Goal: Communication & Community: Answer question/provide support

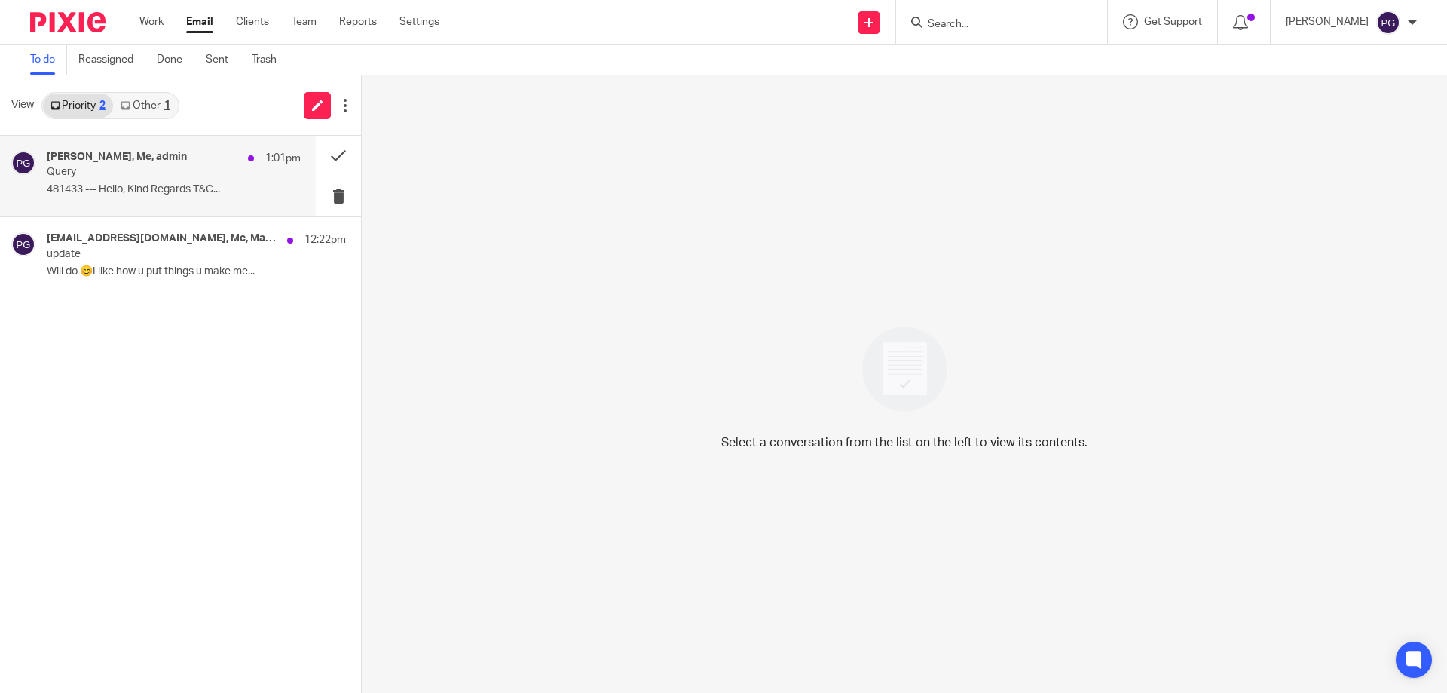
click at [137, 179] on div "Chris, Me, admin 1:01pm Query 481433 --- Hello, Kind Regards T&C..." at bounding box center [174, 176] width 254 height 50
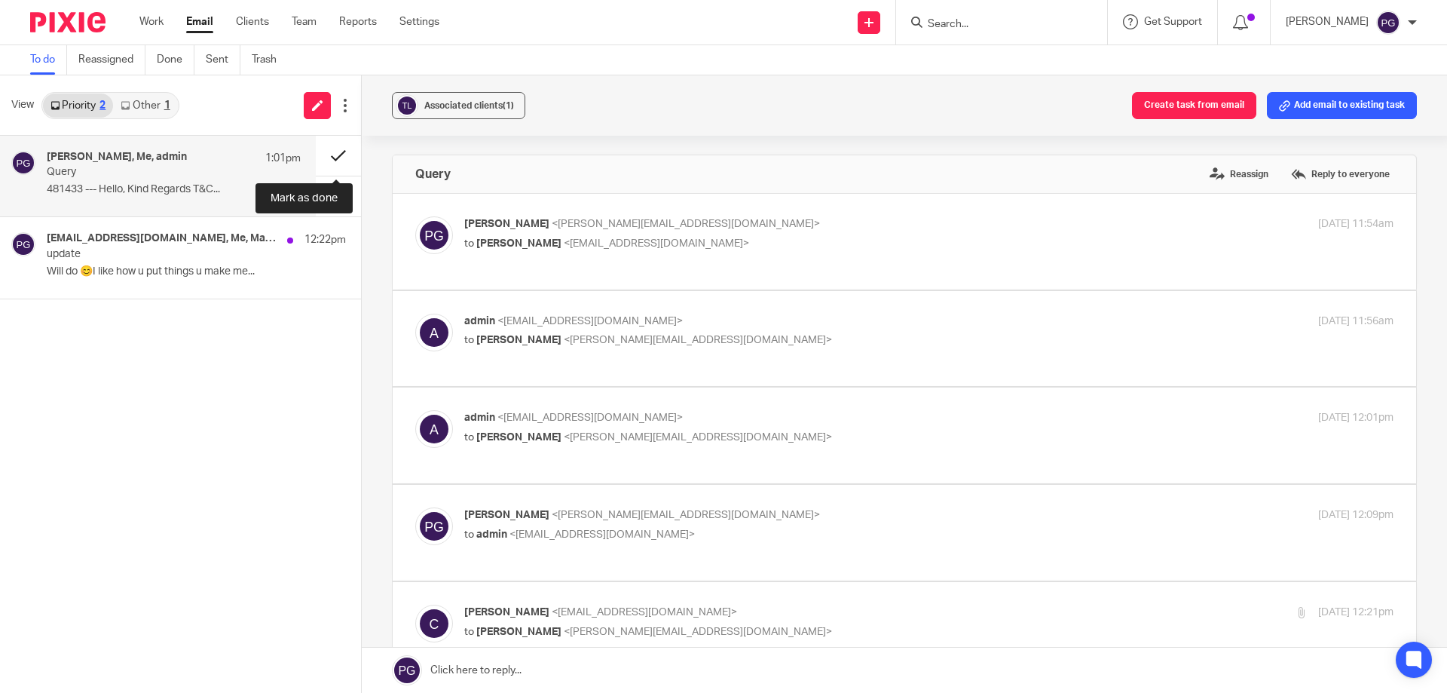
click at [330, 163] on button at bounding box center [338, 156] width 45 height 40
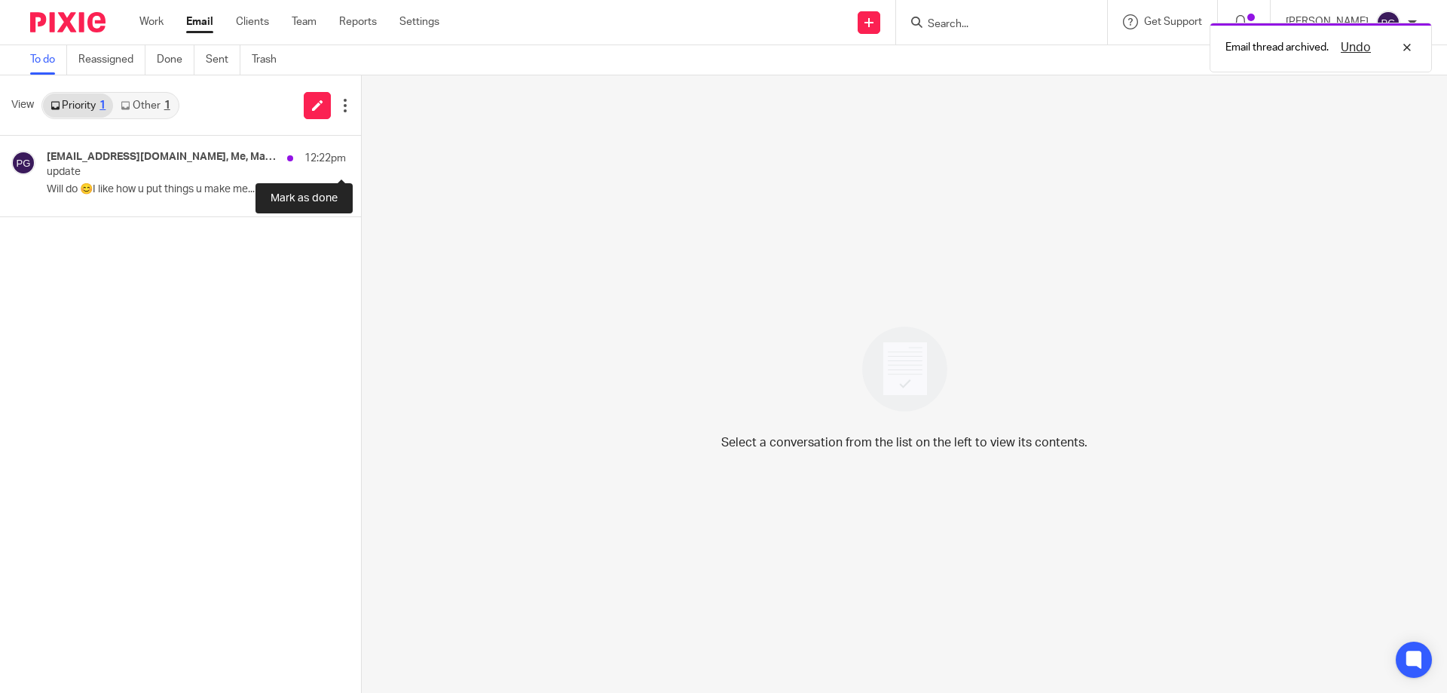
click at [361, 163] on button at bounding box center [367, 156] width 12 height 40
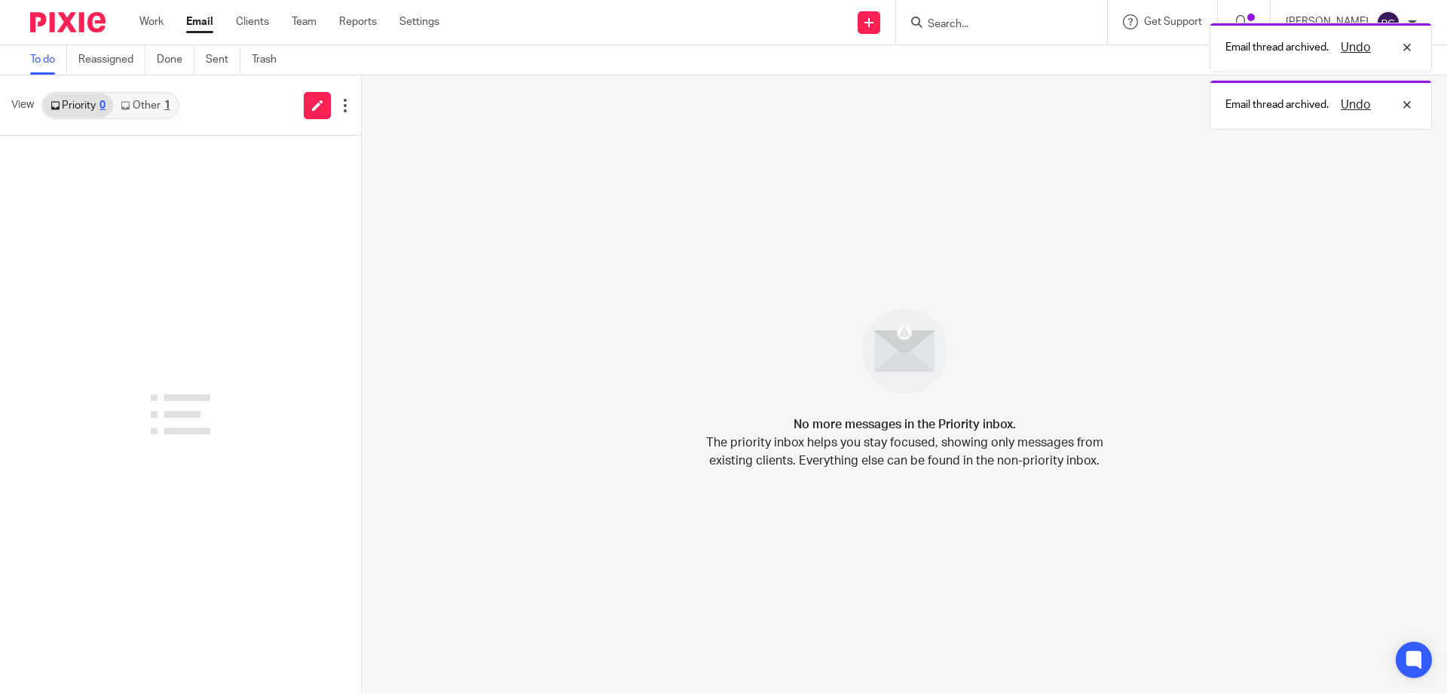
click at [127, 118] on div "Priority 0 Other 1" at bounding box center [110, 105] width 138 height 27
click at [144, 98] on link "Other 1" at bounding box center [145, 105] width 64 height 24
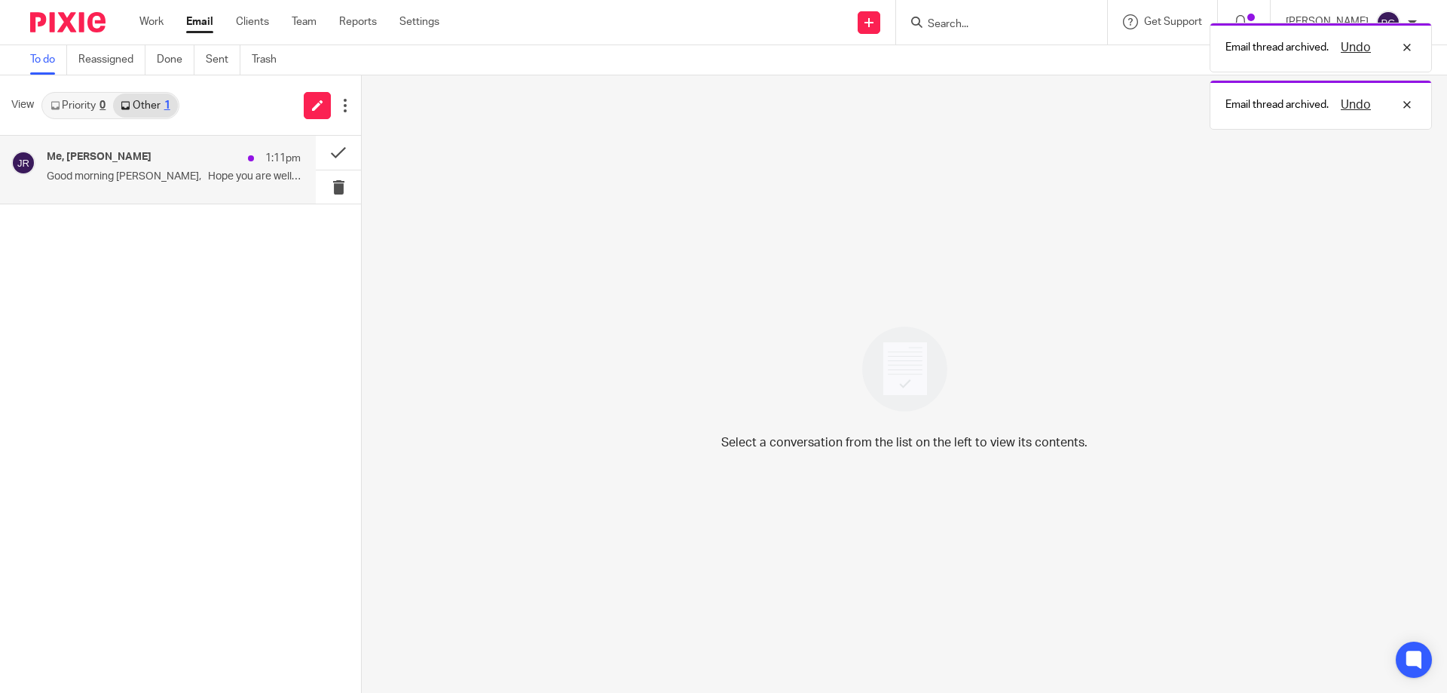
click at [142, 154] on div "Me, Jithin Raj 1:11pm" at bounding box center [174, 158] width 254 height 15
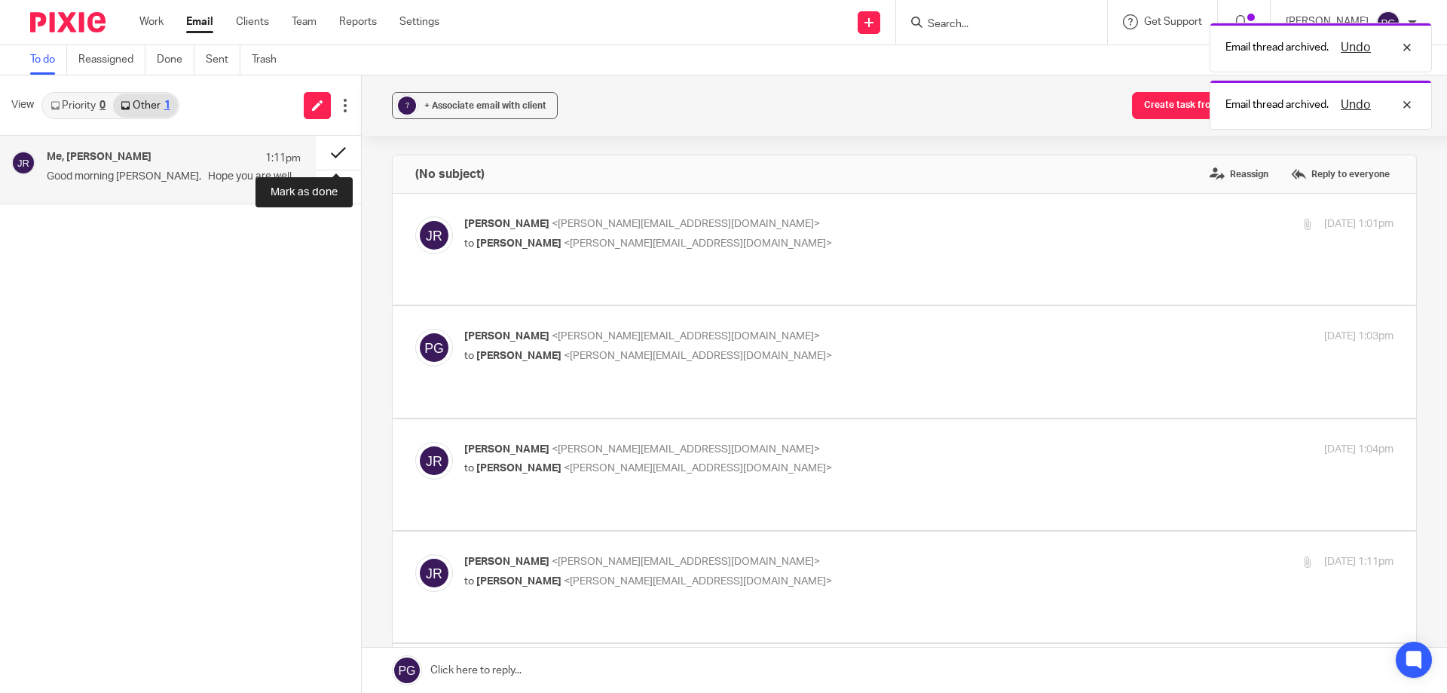
click at [336, 149] on button at bounding box center [338, 153] width 45 height 34
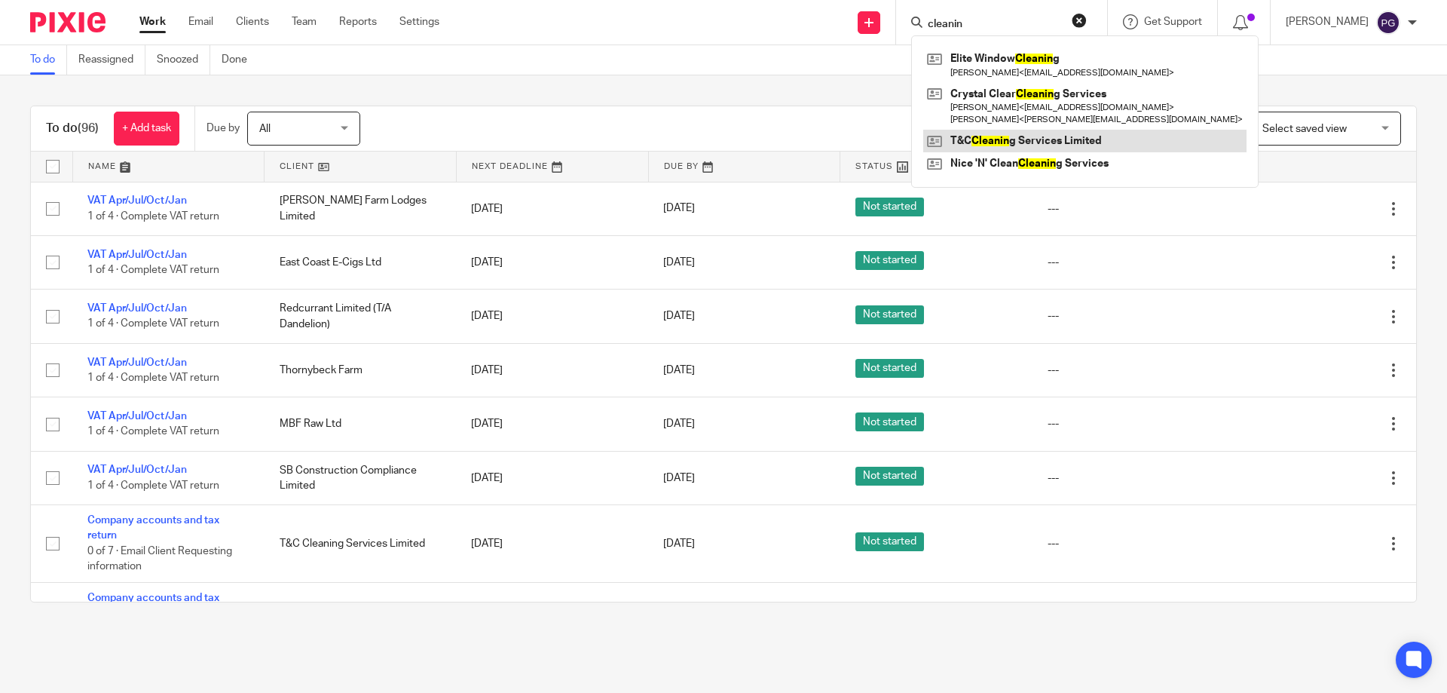
type input "cleanin"
click at [1025, 133] on link at bounding box center [1084, 141] width 323 height 23
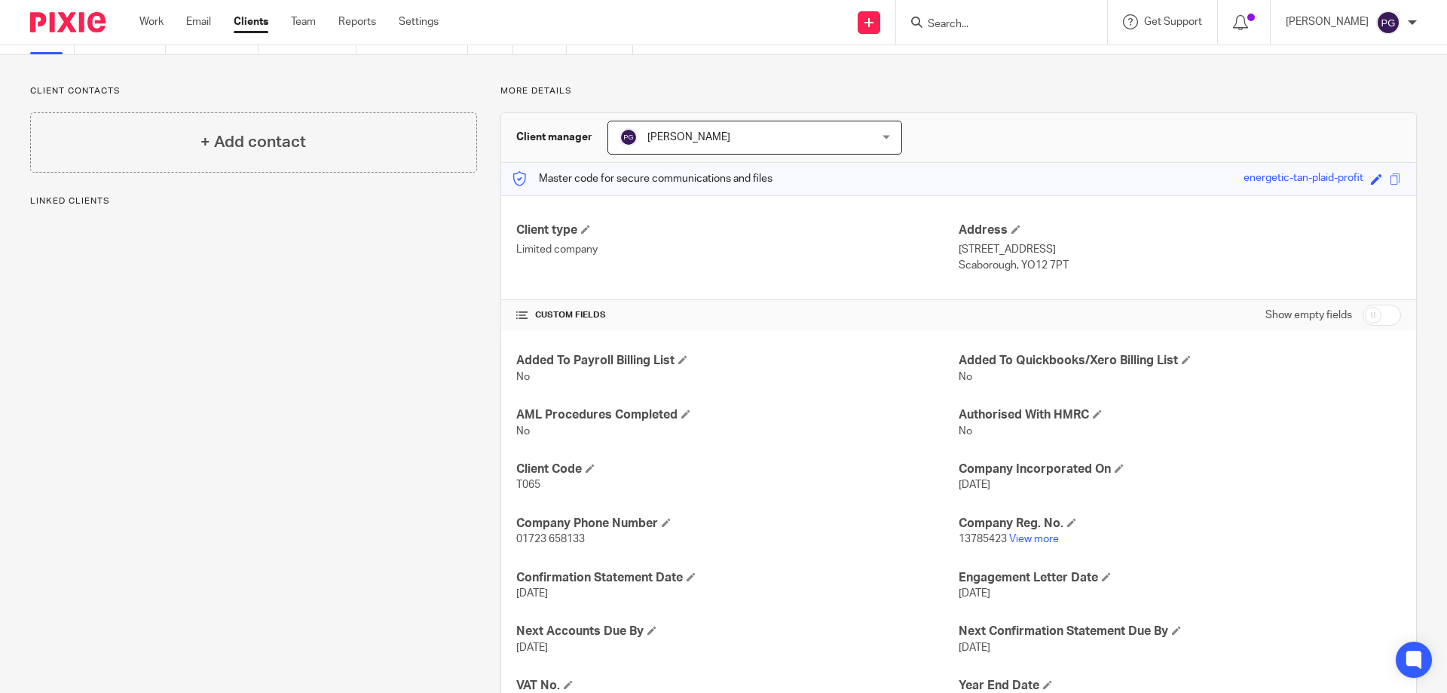
scroll to position [145, 0]
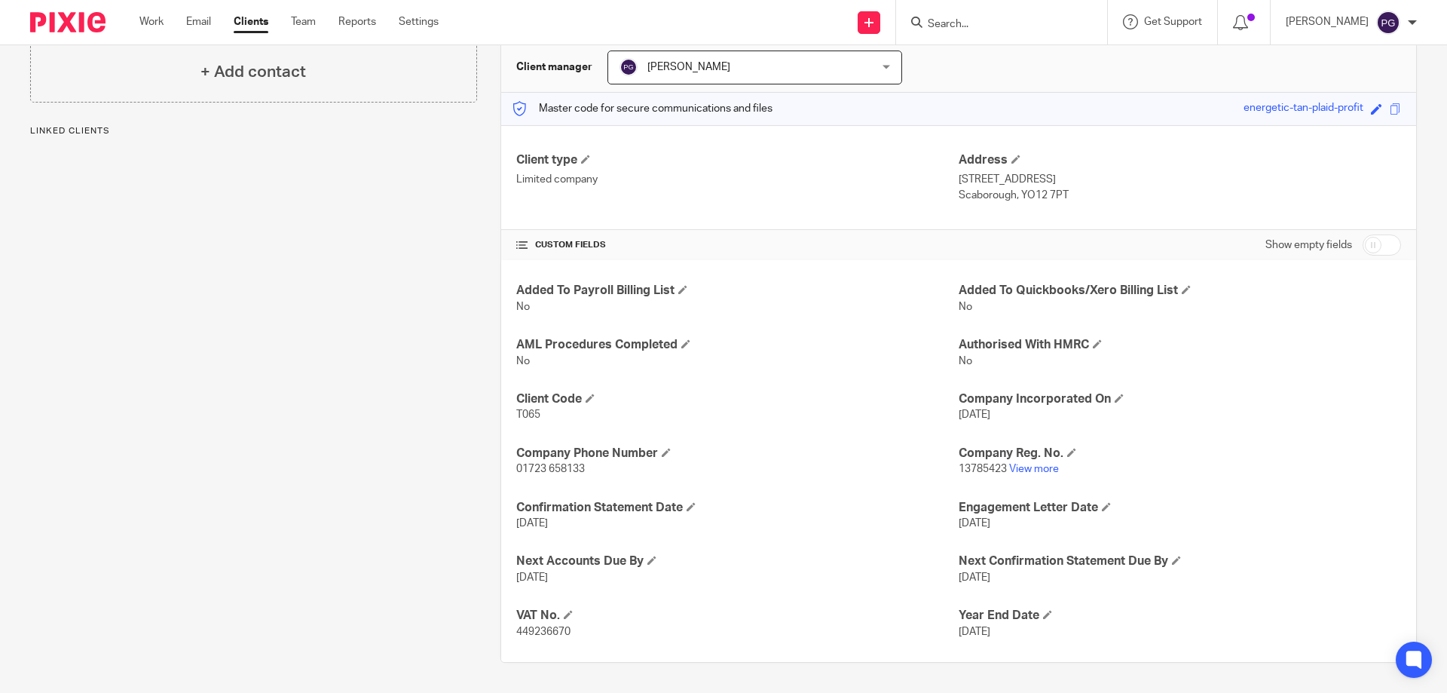
click at [550, 629] on span "449236670" at bounding box center [543, 631] width 54 height 11
copy span "449236670"
click at [204, 42] on div "Work Email Clients Team Reports Settings Work Email Clients Team Reports Settin…" at bounding box center [292, 22] width 337 height 44
click at [200, 17] on link "Email" at bounding box center [198, 21] width 25 height 15
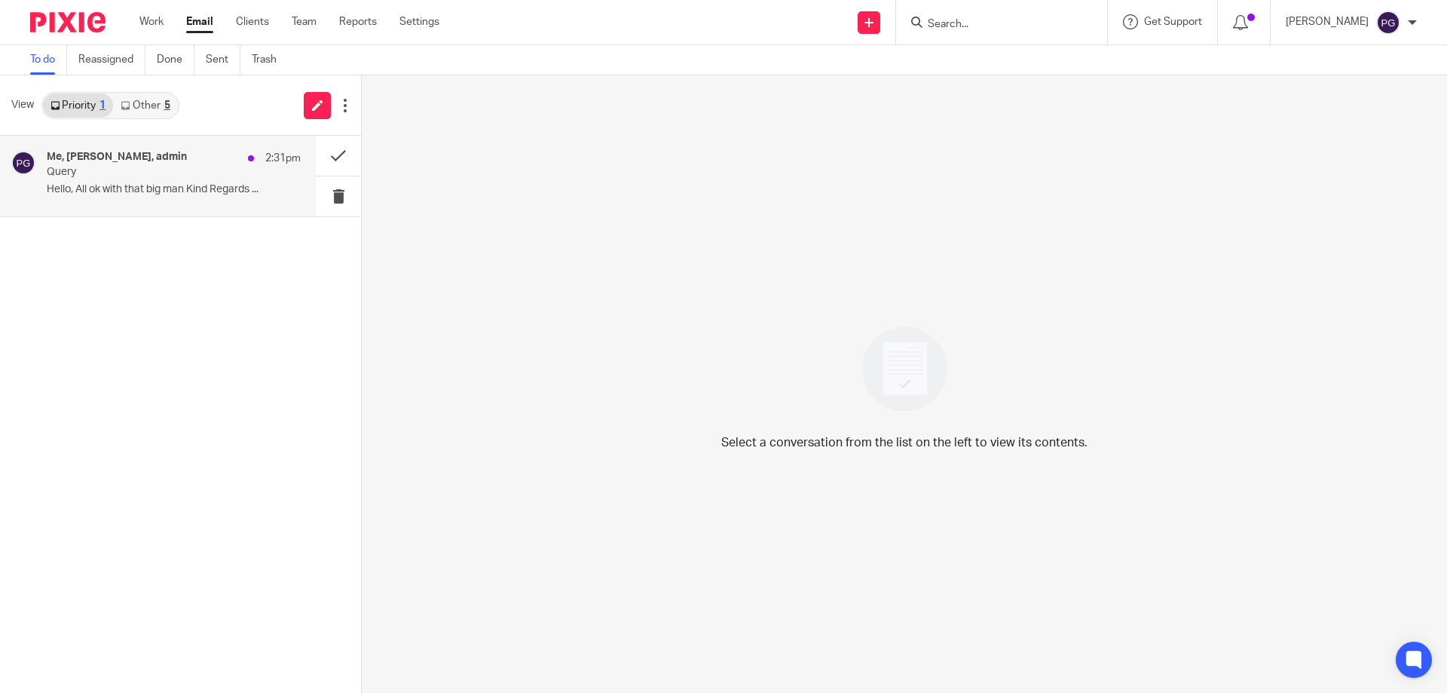
click at [169, 192] on p "Hello, All ok with that big man Kind Regards ..." at bounding box center [174, 189] width 254 height 13
click at [332, 161] on button at bounding box center [338, 156] width 45 height 40
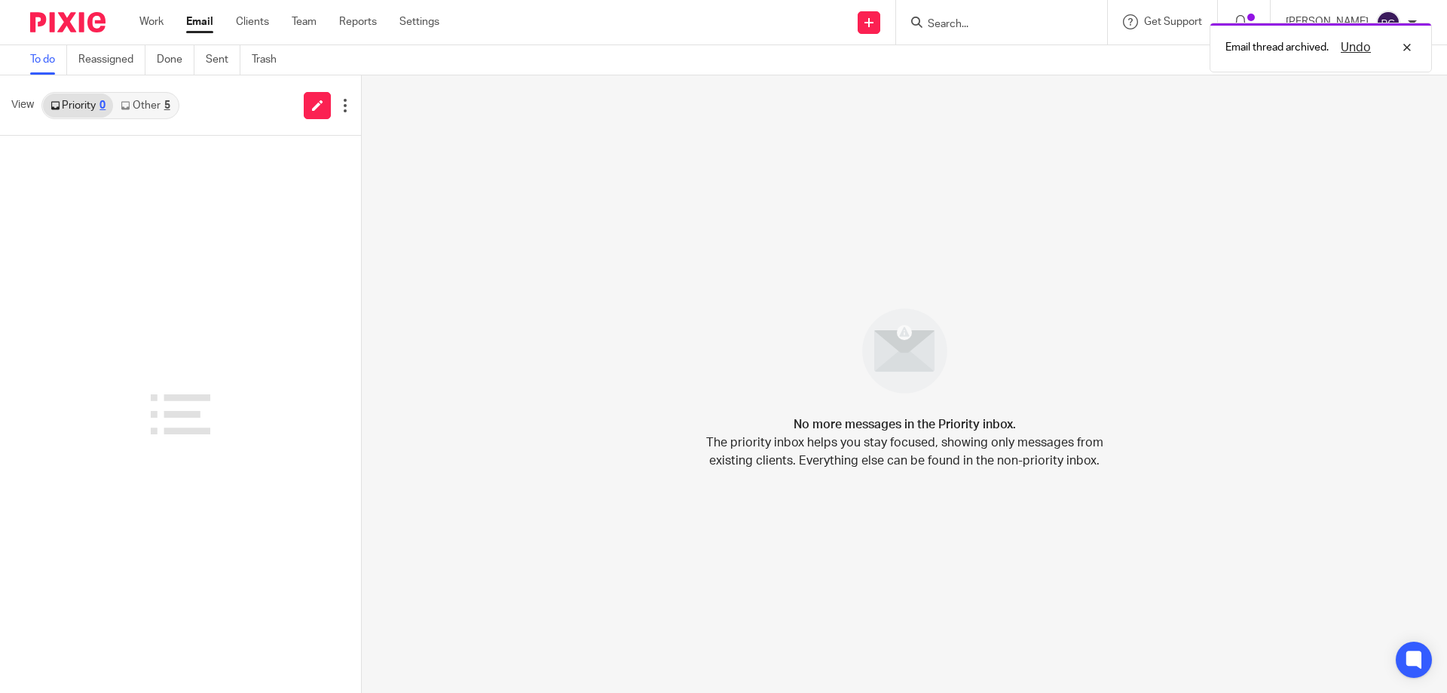
click at [167, 116] on link "Other 5" at bounding box center [145, 105] width 64 height 24
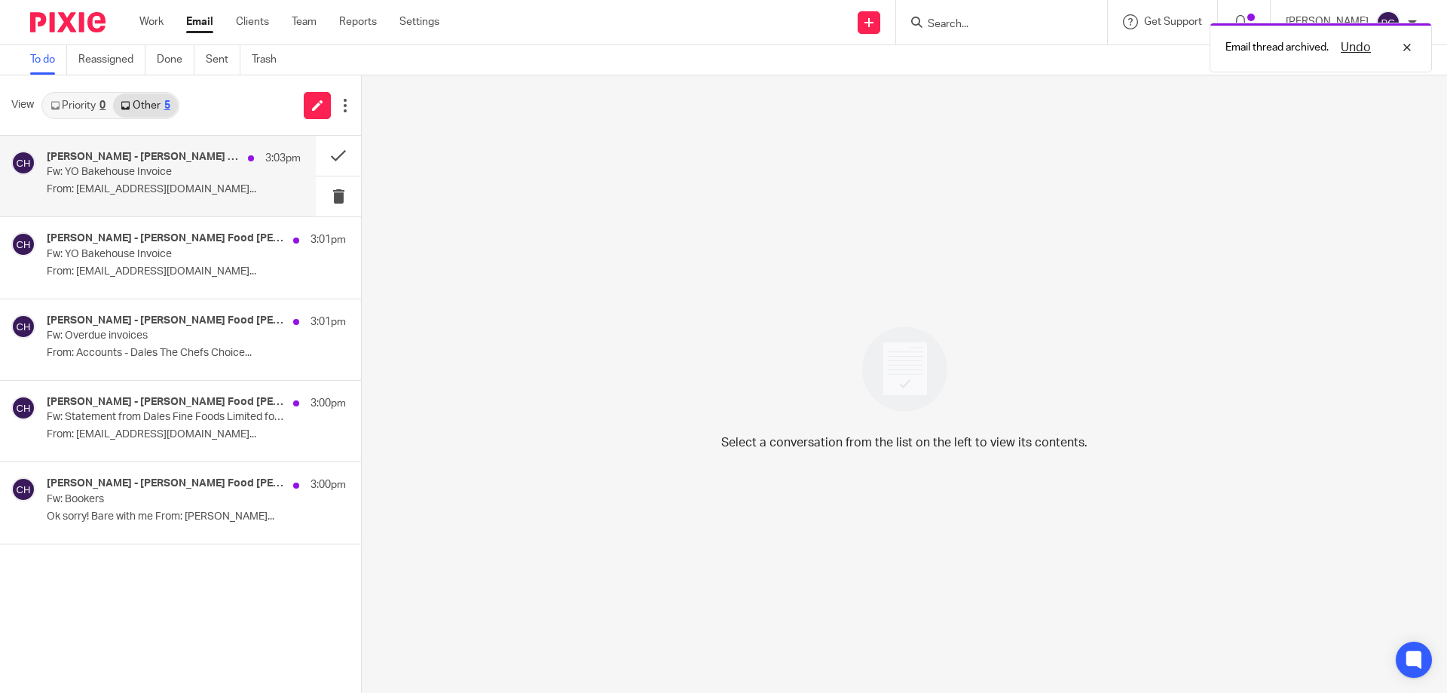
click at [160, 161] on h4 "[PERSON_NAME] - [PERSON_NAME] Food [PERSON_NAME]" at bounding box center [144, 157] width 194 height 13
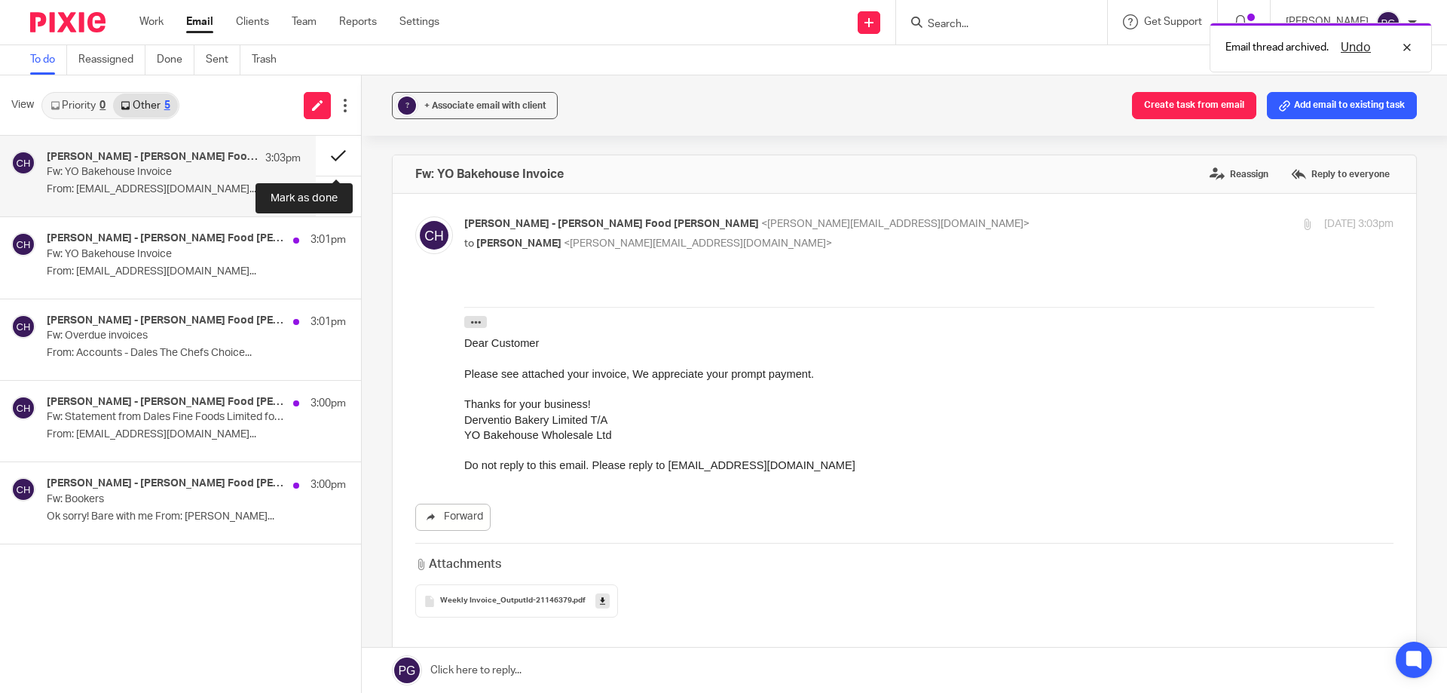
click at [347, 147] on button at bounding box center [338, 156] width 45 height 40
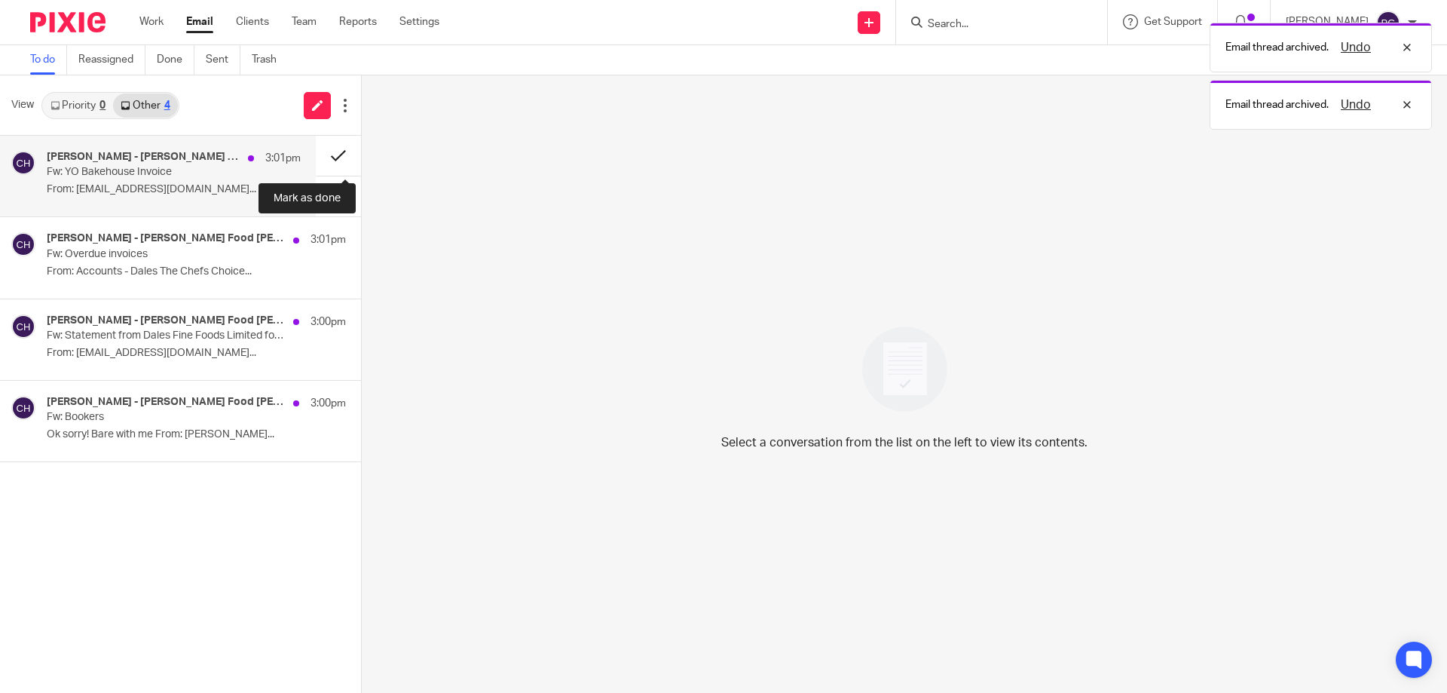
click at [344, 152] on button at bounding box center [338, 156] width 45 height 40
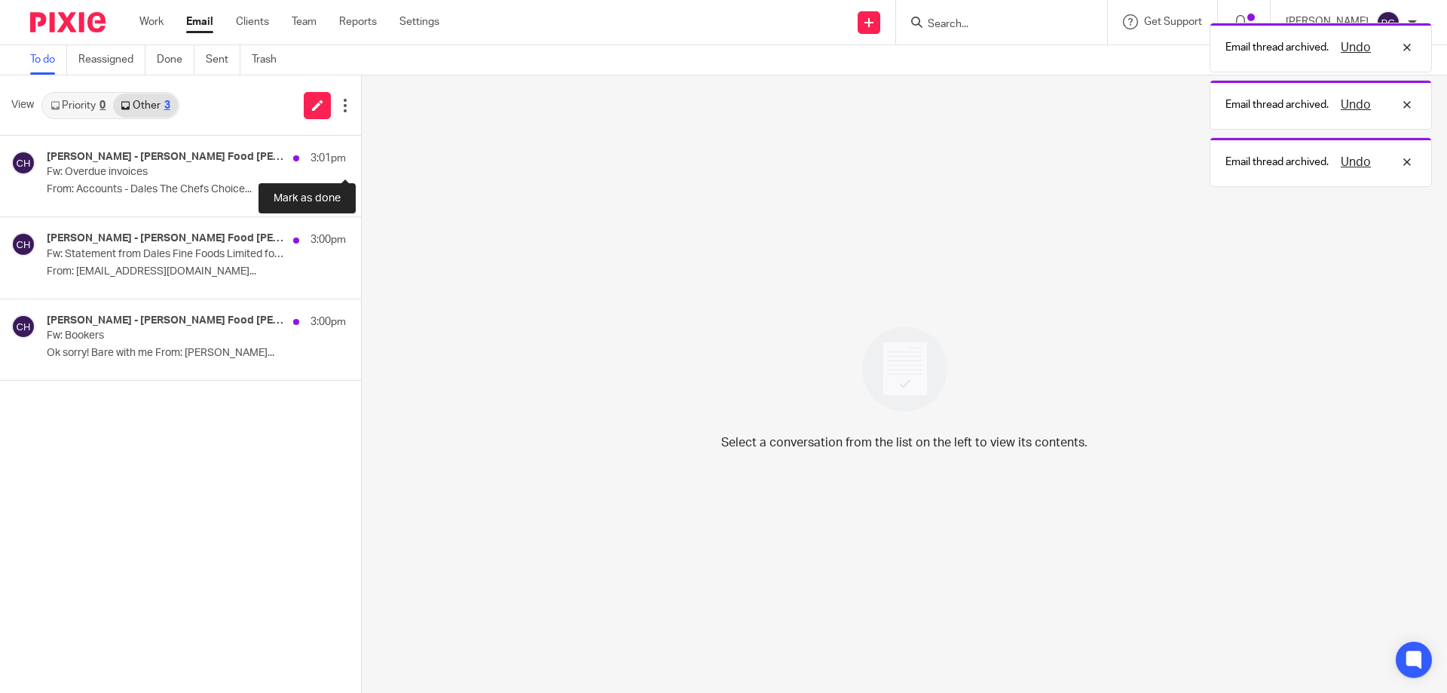
click at [361, 152] on button at bounding box center [367, 156] width 12 height 40
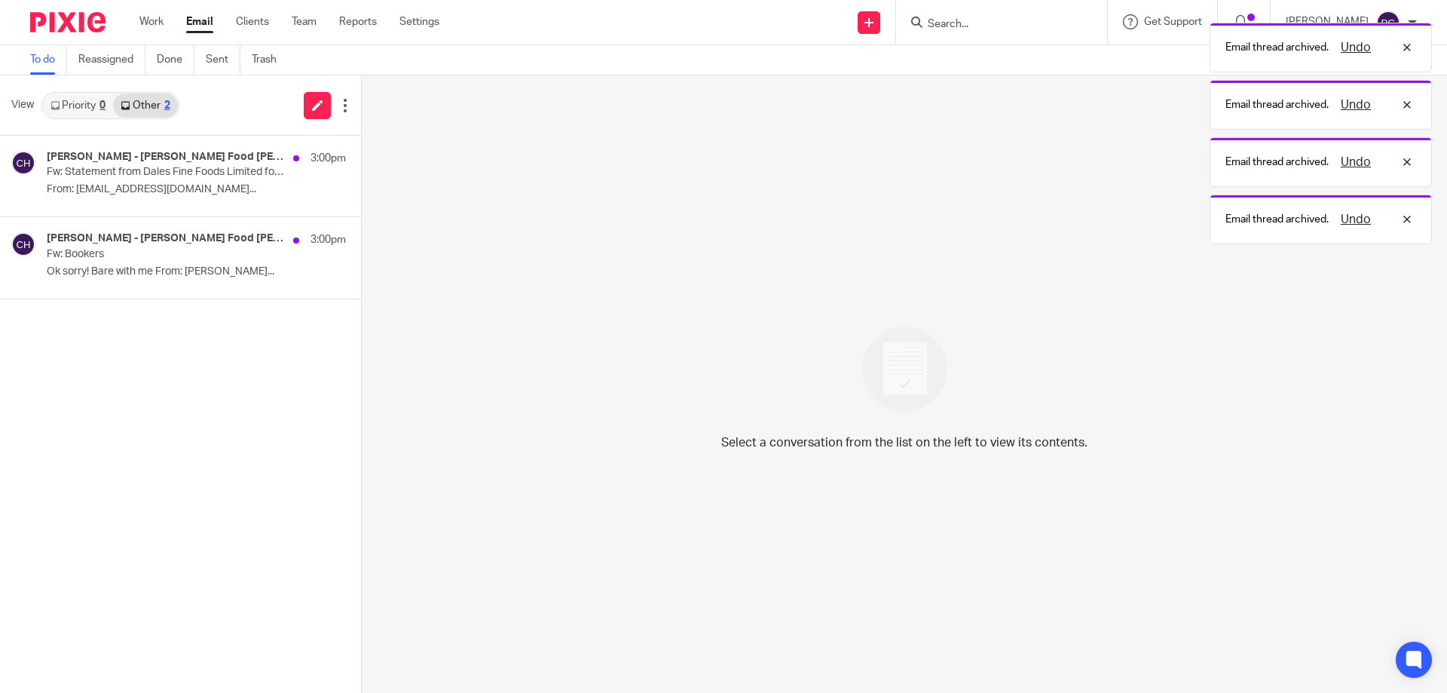
click at [361, 152] on button at bounding box center [367, 156] width 12 height 40
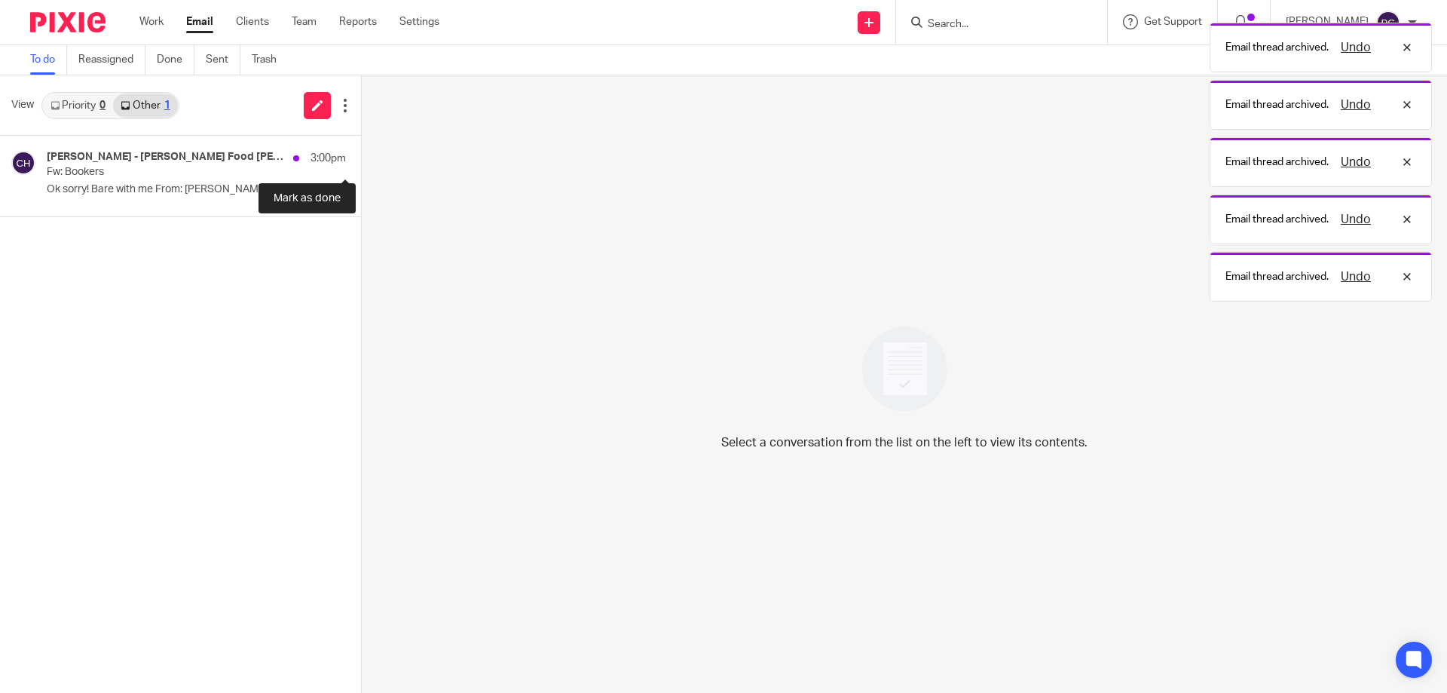
click at [361, 152] on button at bounding box center [367, 156] width 12 height 40
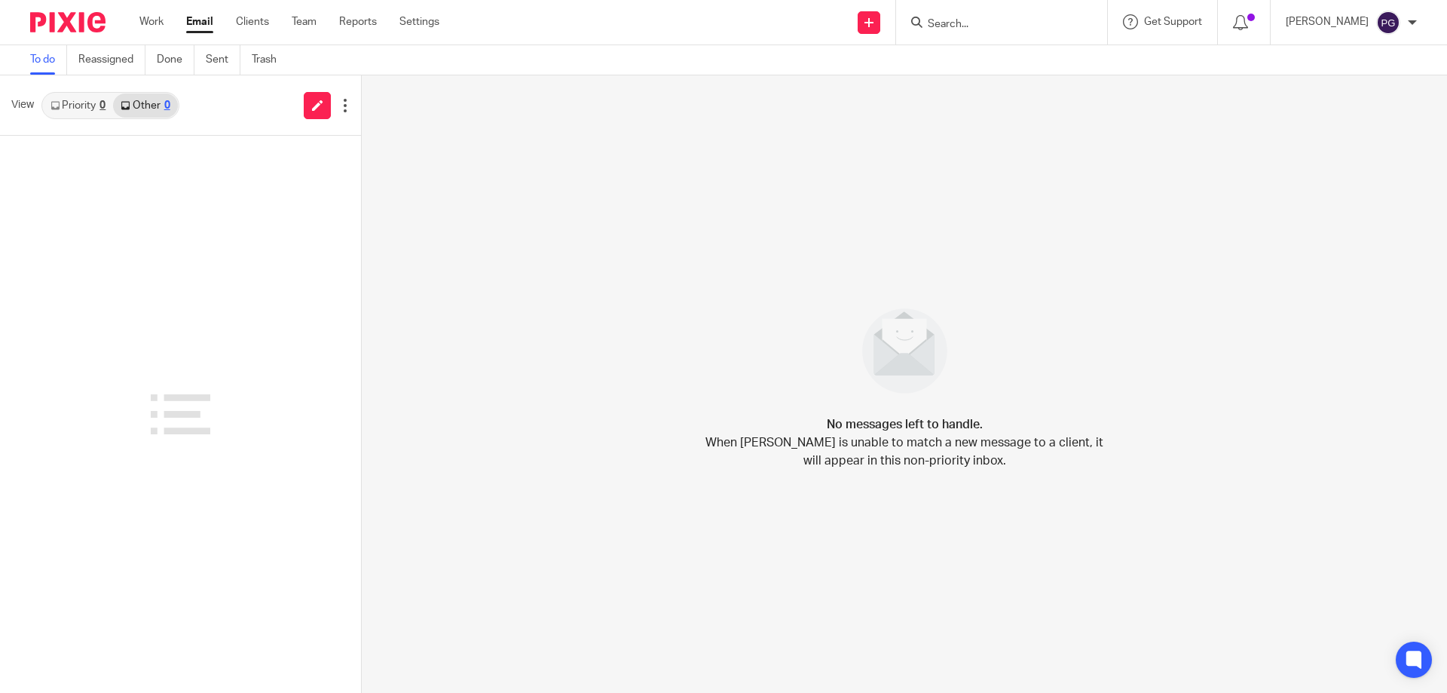
click at [84, 104] on link "Priority 0" at bounding box center [78, 105] width 70 height 24
click at [156, 113] on link "Other 1" at bounding box center [145, 105] width 64 height 24
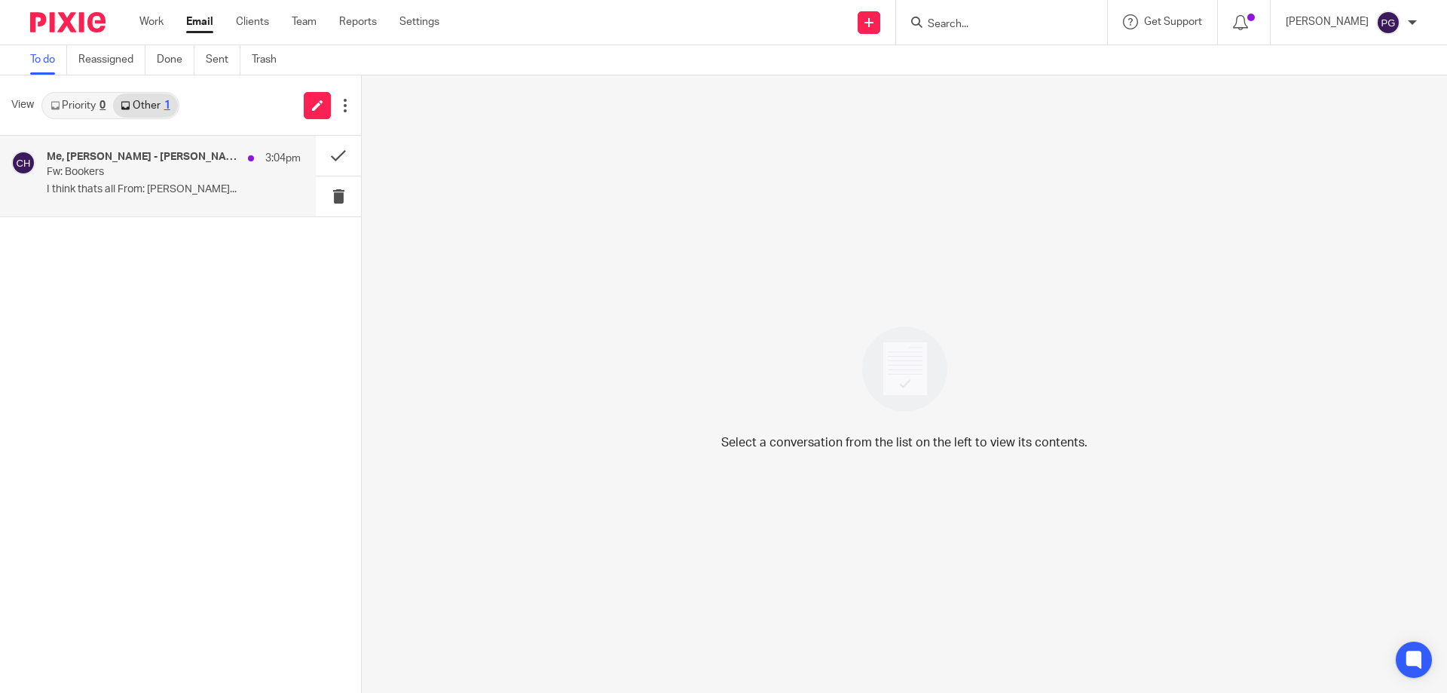
click at [137, 156] on h4 "Me, [PERSON_NAME] - [PERSON_NAME] Food [PERSON_NAME]" at bounding box center [144, 157] width 194 height 13
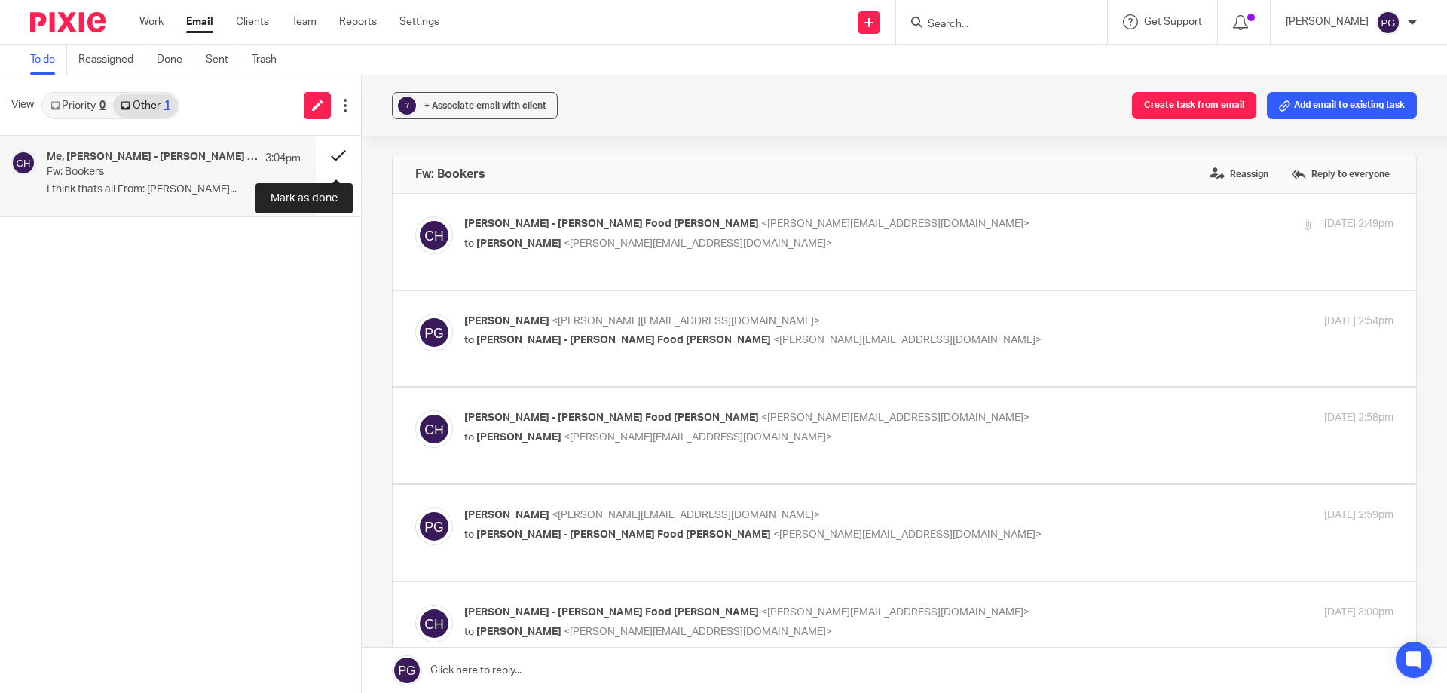
click at [341, 153] on button at bounding box center [338, 156] width 45 height 40
